Goal: Information Seeking & Learning: Learn about a topic

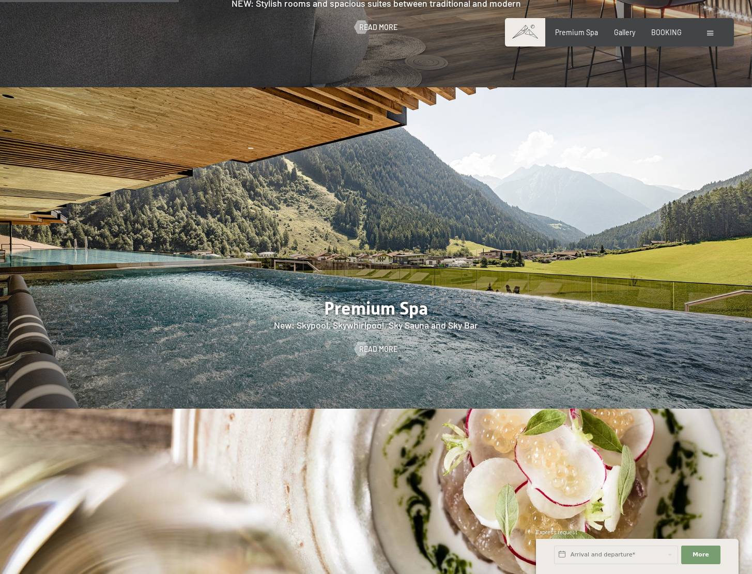
scroll to position [1344, 0]
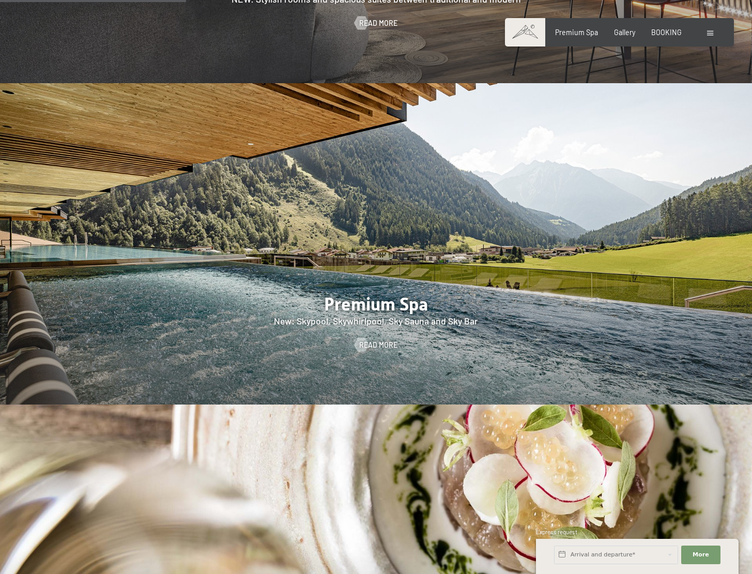
click at [710, 35] on span at bounding box center [710, 33] width 6 height 5
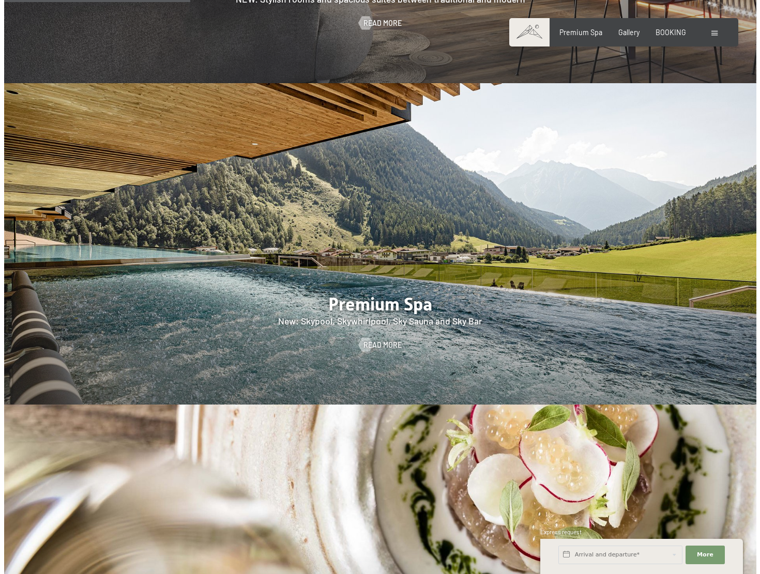
scroll to position [1332, 0]
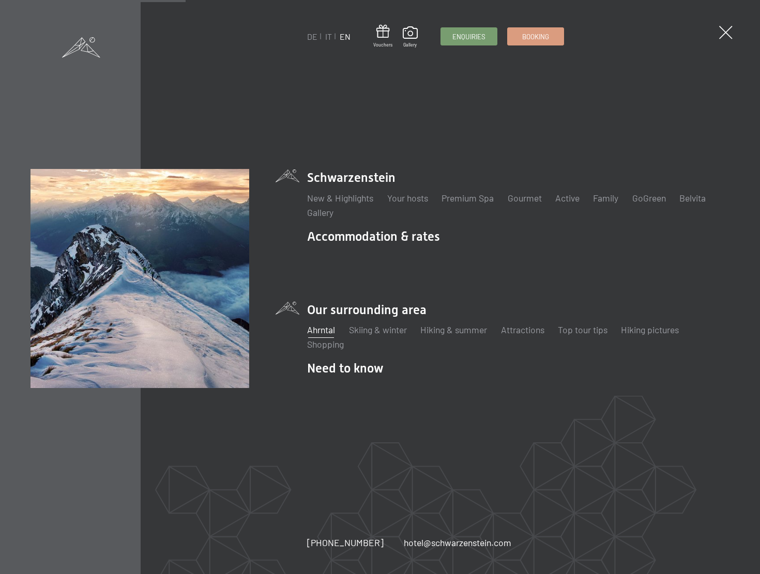
click at [325, 326] on link "Ahrntal" at bounding box center [321, 329] width 28 height 11
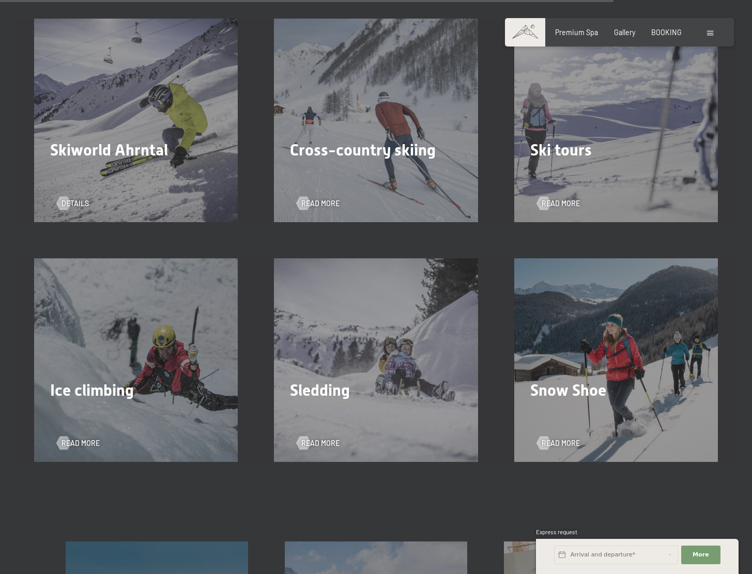
scroll to position [2584, 0]
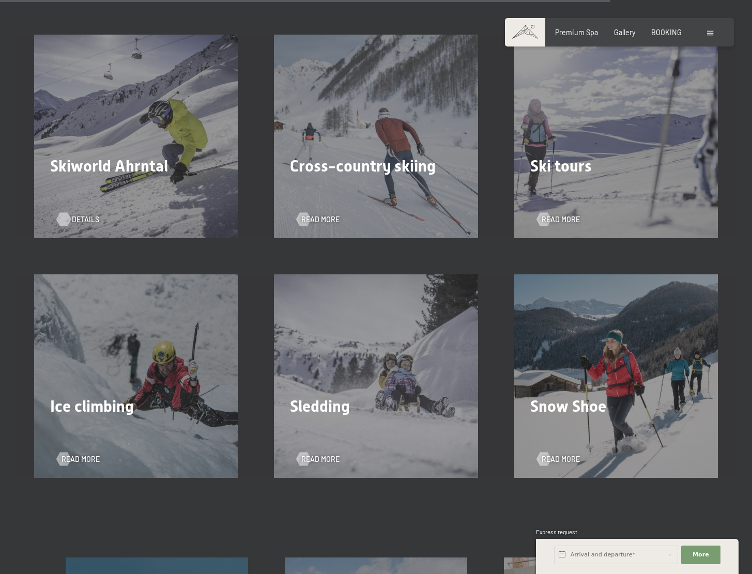
click at [68, 221] on div at bounding box center [64, 218] width 8 height 13
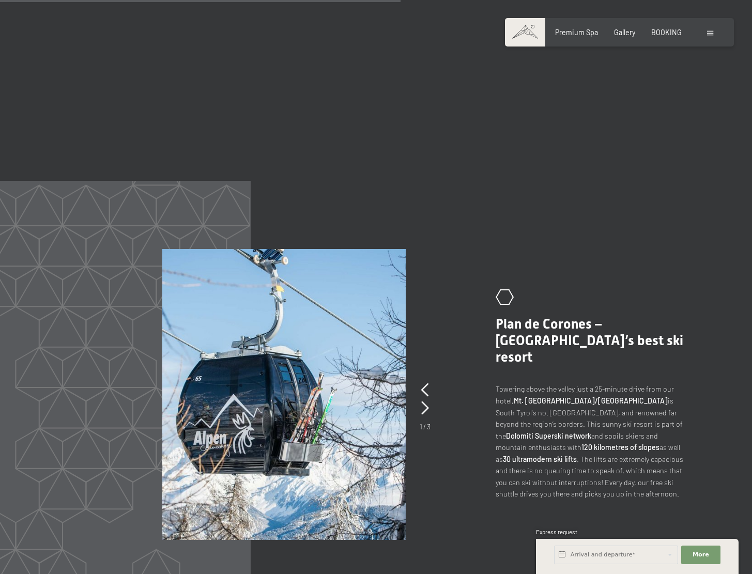
scroll to position [1447, 0]
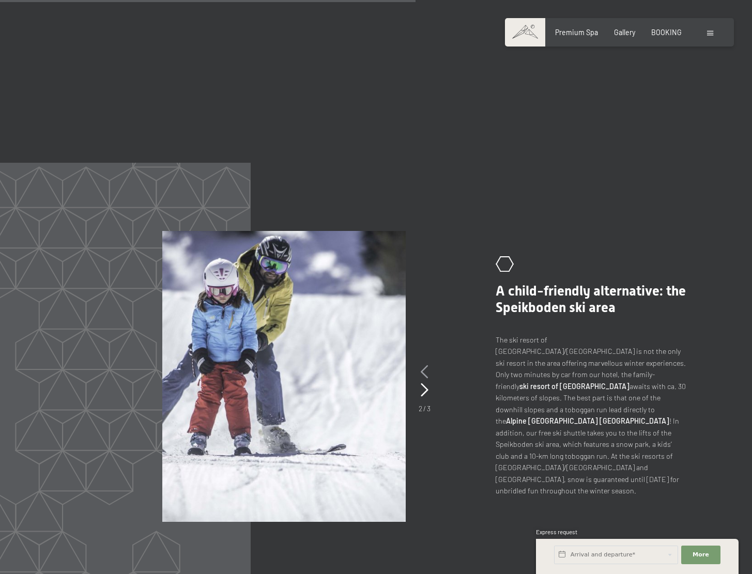
click at [421, 365] on icon at bounding box center [425, 371] width 8 height 13
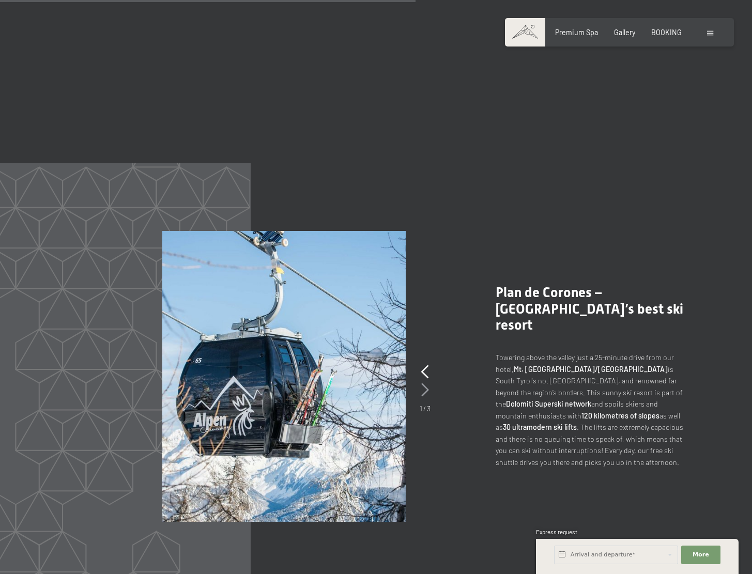
click at [423, 384] on icon at bounding box center [425, 390] width 8 height 13
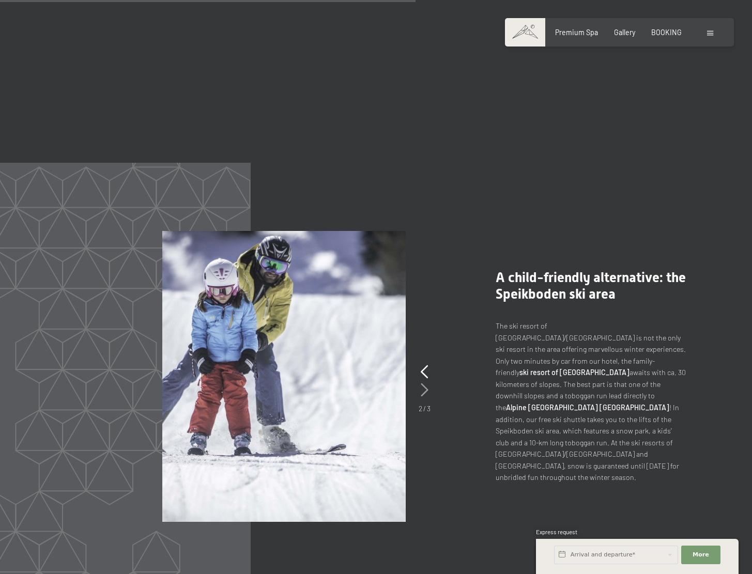
click at [423, 384] on icon at bounding box center [425, 390] width 8 height 13
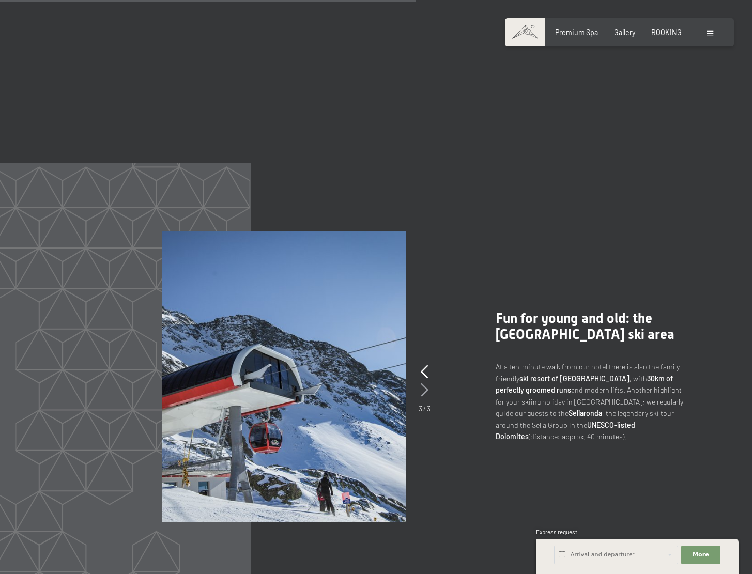
click at [423, 384] on icon at bounding box center [425, 390] width 8 height 13
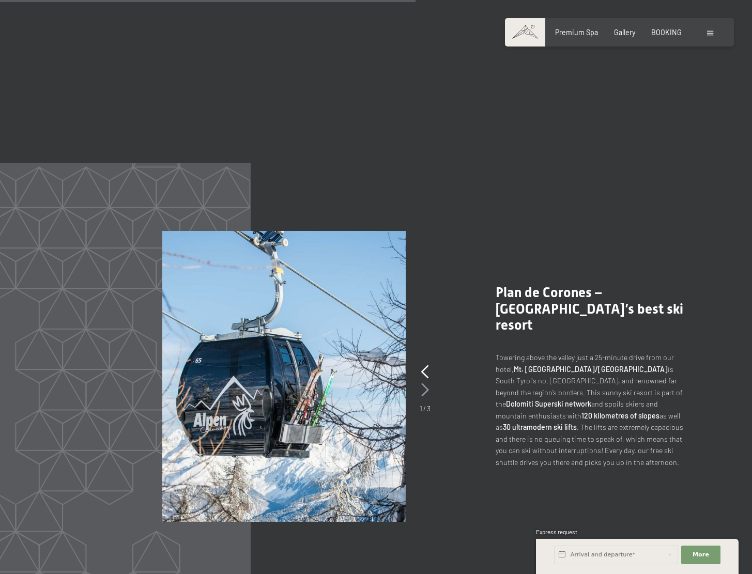
click at [423, 384] on icon at bounding box center [425, 390] width 8 height 13
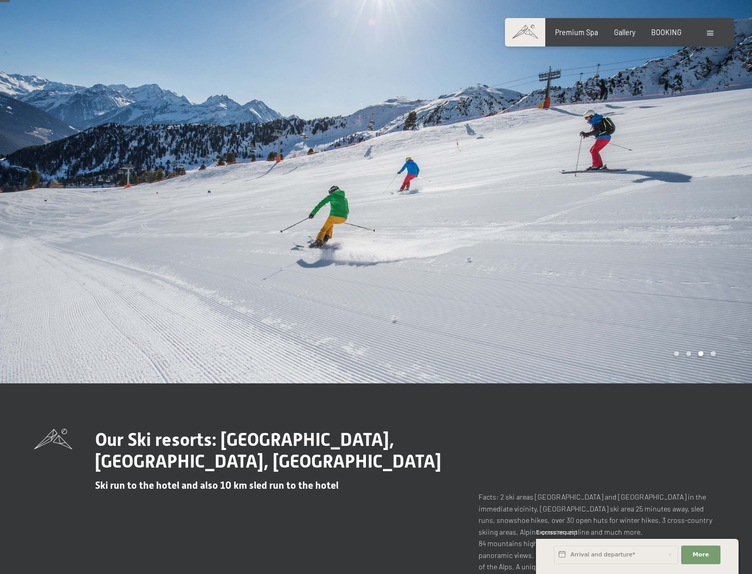
scroll to position [0, 0]
